Goal: Check status

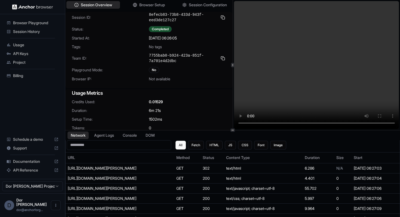
click at [219, 124] on div "Credits Used: 0.01529 Duration: 6m 21s Setup Time: 1502 ms [PERSON_NAME]: 0 Ste…" at bounding box center [148, 127] width 167 height 56
